Goal: Complete application form: Complete application form

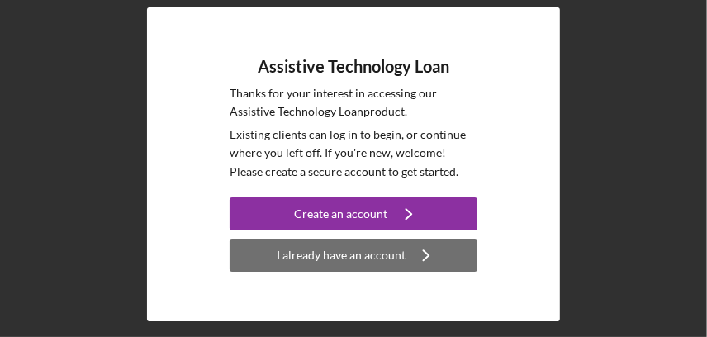
click at [341, 249] on div "I already have an account" at bounding box center [341, 255] width 129 height 33
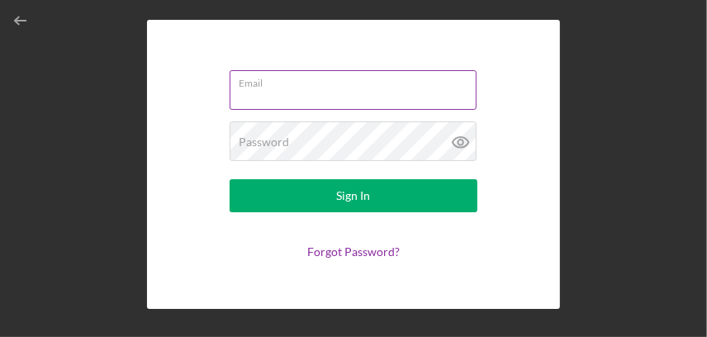
click at [339, 96] on input "Email" at bounding box center [353, 90] width 247 height 40
type input "[EMAIL_ADDRESS][DOMAIN_NAME]"
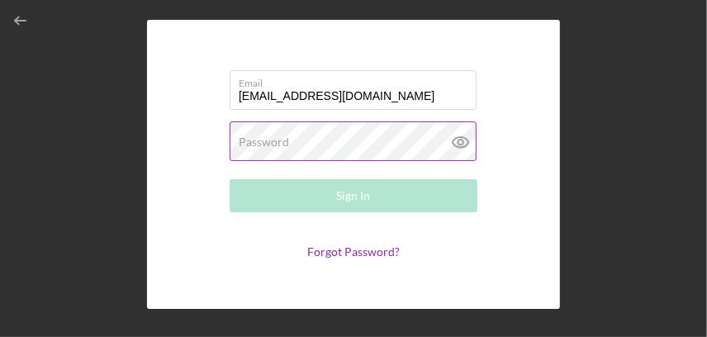
click at [325, 140] on div "Password Required" at bounding box center [354, 141] width 248 height 41
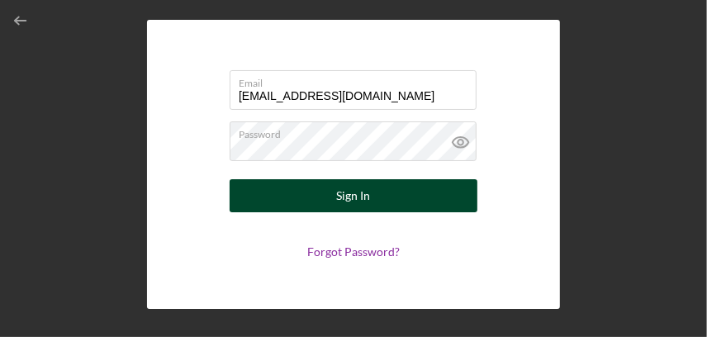
click at [388, 187] on button "Sign In" at bounding box center [354, 195] width 248 height 33
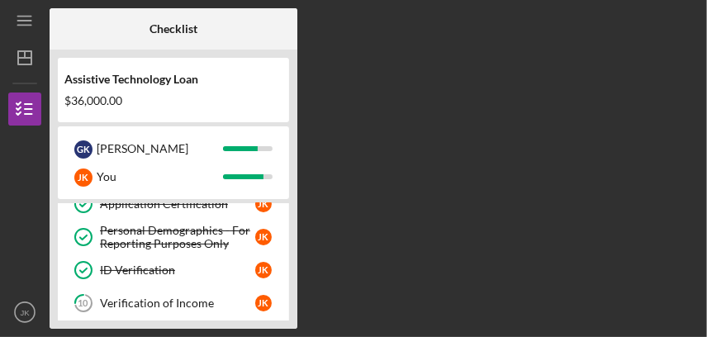
scroll to position [294, 0]
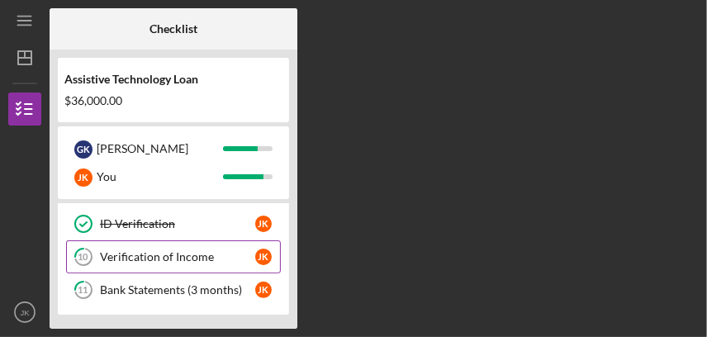
click at [170, 250] on div "Verification of Income" at bounding box center [177, 256] width 155 height 13
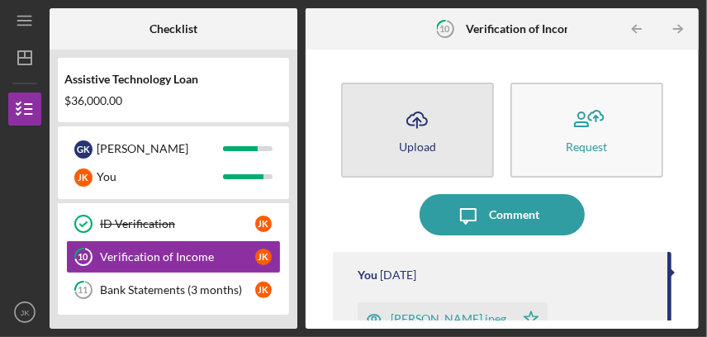
click at [415, 142] on div "Upload" at bounding box center [417, 146] width 37 height 12
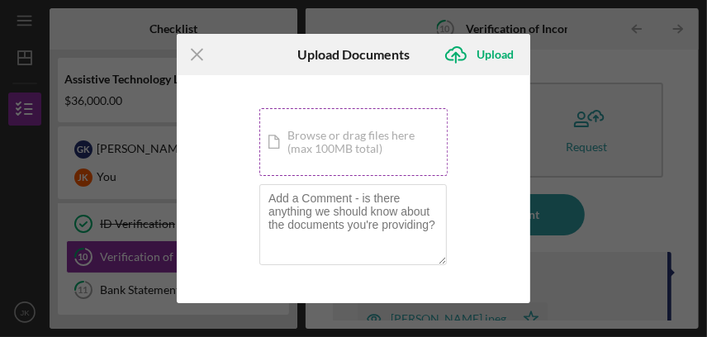
click at [382, 138] on div "Icon/Document Browse or drag files here (max 100MB total) Tap to choose files o…" at bounding box center [353, 142] width 188 height 68
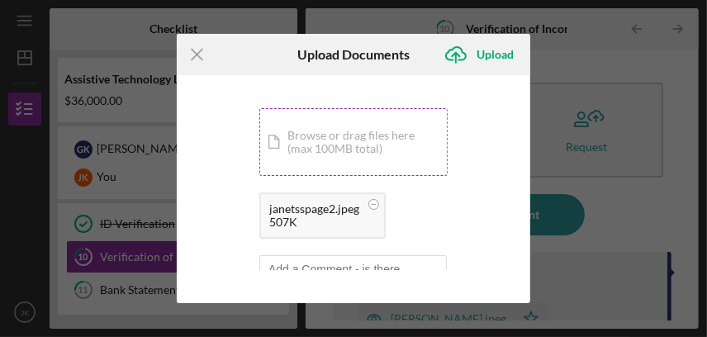
scroll to position [68, 0]
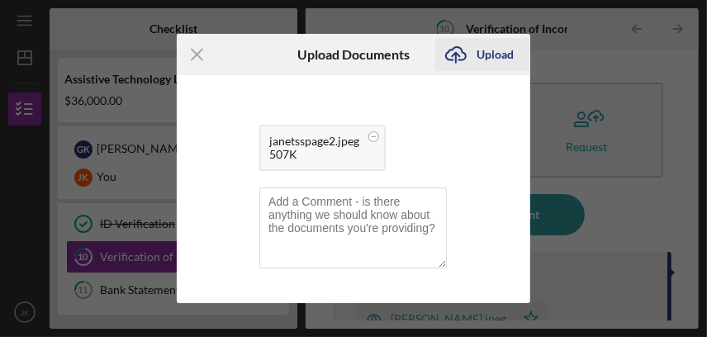
click at [454, 53] on icon "Icon/Upload" at bounding box center [455, 54] width 41 height 41
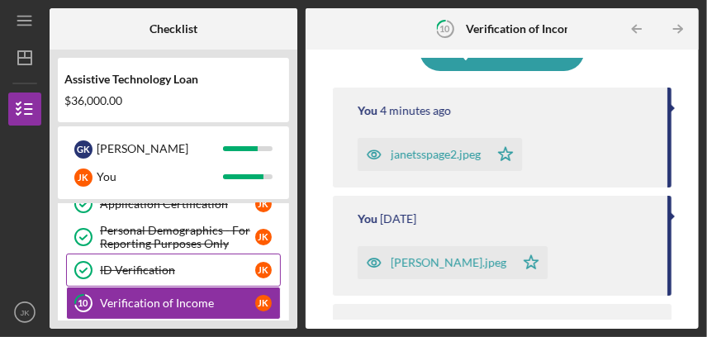
scroll to position [294, 0]
